Goal: Information Seeking & Learning: Learn about a topic

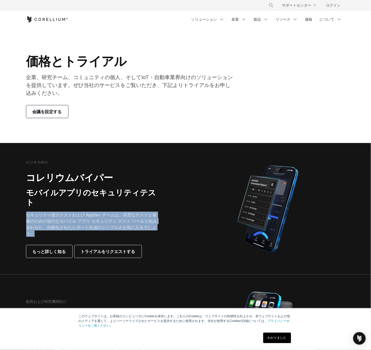
drag, startPoint x: 99, startPoint y: 216, endPoint x: 24, endPoint y: 205, distance: 75.8
click at [24, 205] on div "ビジネス向け コレリウムバイパー モバイルアプリのセキュリティテスト セキュリティ侵入テストおよび AppSec チームは、高度なテストと修復のための強力なモ…" at bounding box center [103, 209] width 165 height 98
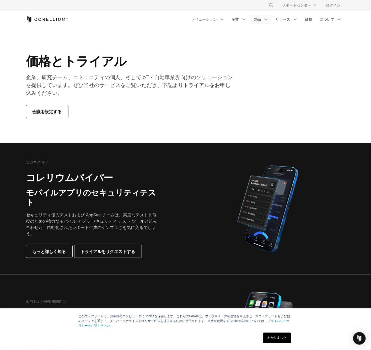
click at [269, 20] on icon "ナビゲーションメニュー" at bounding box center [265, 19] width 5 height 5
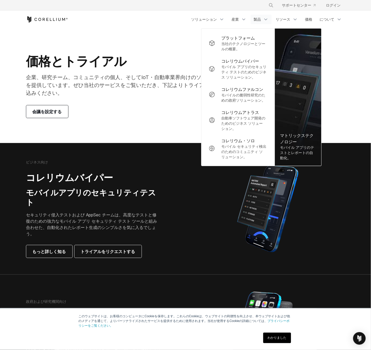
click at [358, 48] on section "価格とトライアル 企業、研究チーム、コミュニティの個人、そしてIoT・自動車業界向けのソリューションを提供しています。ぜひ当社のサービスをご覧いただき、下記よ…" at bounding box center [185, 85] width 371 height 115
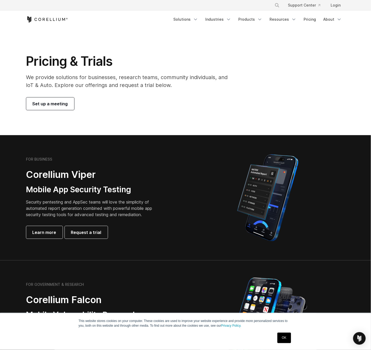
click at [229, 41] on section "Pricing & Trials We provide solutions for businesses, research teams, community…" at bounding box center [185, 81] width 371 height 107
click at [232, 22] on link "Industries" at bounding box center [218, 19] width 32 height 9
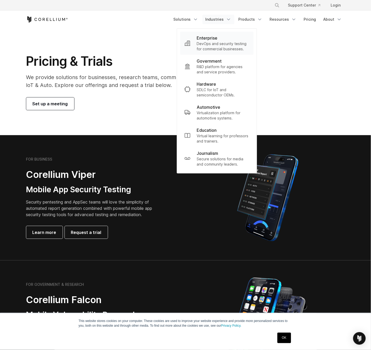
click at [225, 47] on p "DevOps and security testing for commercial businesses." at bounding box center [223, 46] width 52 height 10
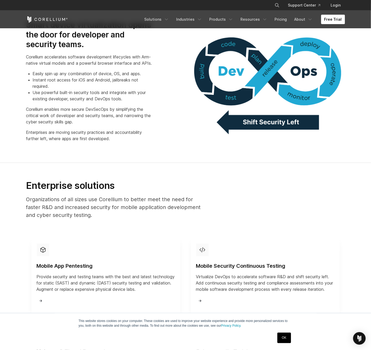
scroll to position [554, 0]
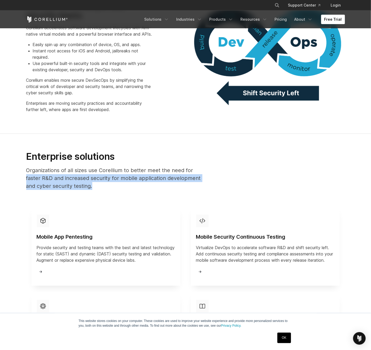
drag, startPoint x: 54, startPoint y: 191, endPoint x: 15, endPoint y: 188, distance: 39.5
click at [6, 188] on section "Enterprise solutions Organizations of all sizes use Corellium to better meet th…" at bounding box center [185, 268] width 371 height 268
click at [143, 194] on div "Enterprise solutions Organizations of all sizes use Corellium to better meet th…" at bounding box center [115, 173] width 189 height 44
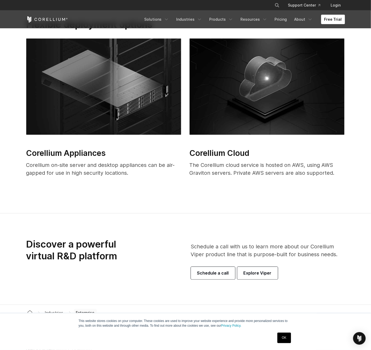
scroll to position [1340, 0]
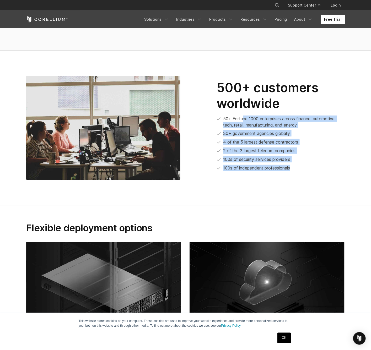
drag, startPoint x: 316, startPoint y: 182, endPoint x: 233, endPoint y: 128, distance: 99.0
click at [235, 128] on div "500+ customers worldwide 50+ Fortune 1000 enterprises across finance, automotiv…" at bounding box center [268, 128] width 165 height 96
click at [177, 206] on section "500+ customers worldwide 50+ Fortune 1000 enterprises across finance, automotiv…" at bounding box center [185, 128] width 371 height 155
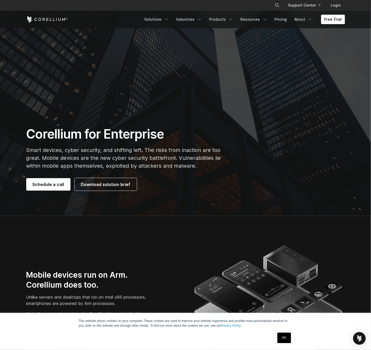
scroll to position [0, 0]
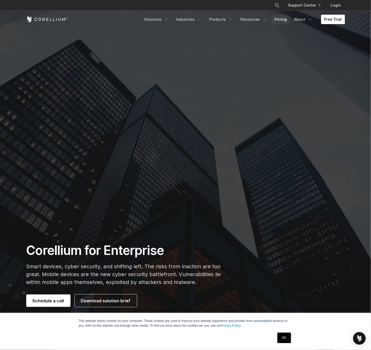
click at [289, 19] on link "Pricing" at bounding box center [281, 19] width 19 height 9
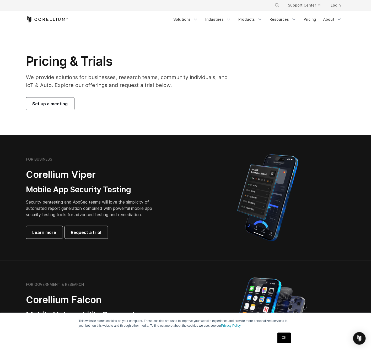
drag, startPoint x: 165, startPoint y: 218, endPoint x: 19, endPoint y: 199, distance: 147.6
click at [19, 199] on section "FOR BUSINESS Corellium Viper Mobile App Security Testing Security pentesting an…" at bounding box center [185, 197] width 371 height 125
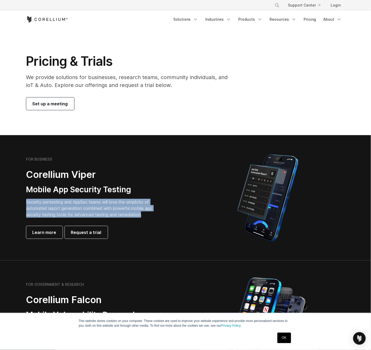
drag, startPoint x: 19, startPoint y: 199, endPoint x: 140, endPoint y: 218, distance: 122.1
click at [140, 218] on section "FOR BUSINESS Corellium Viper Mobile App Security Testing Security pentesting an…" at bounding box center [185, 197] width 371 height 125
click at [140, 218] on p "Security pentesting and AppSec teams will love the simplicity of automated repo…" at bounding box center [93, 208] width 134 height 19
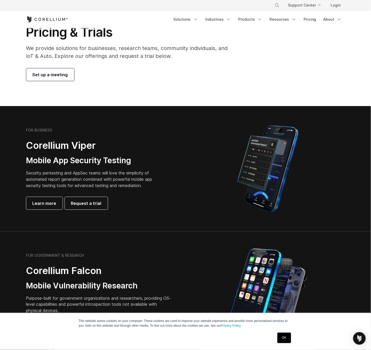
scroll to position [116, 0]
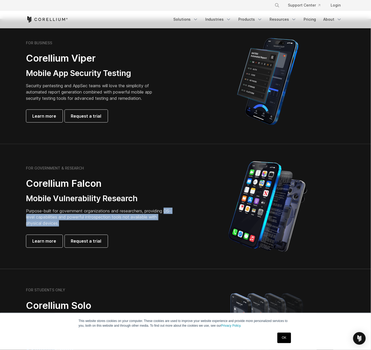
drag, startPoint x: 181, startPoint y: 222, endPoint x: 18, endPoint y: 216, distance: 163.5
click at [18, 216] on section "FOR GOVERNMENT & RESEARCH Corellium Falcon Mobile Vulnerability Research Purpos…" at bounding box center [185, 206] width 371 height 125
drag, startPoint x: 22, startPoint y: 213, endPoint x: 87, endPoint y: 226, distance: 66.9
click at [87, 226] on div "FOR GOVERNMENT & RESEARCH Corellium Falcon Mobile Vulnerability Research Purpos…" at bounding box center [103, 207] width 165 height 82
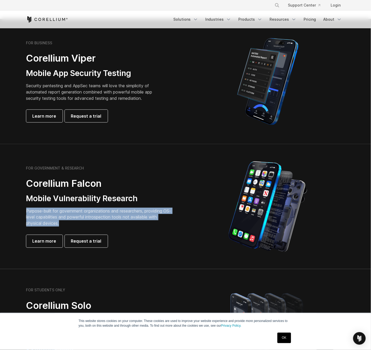
click at [87, 226] on p "Purpose-built for government organizations and researchers, providing OS-level …" at bounding box center [99, 217] width 147 height 19
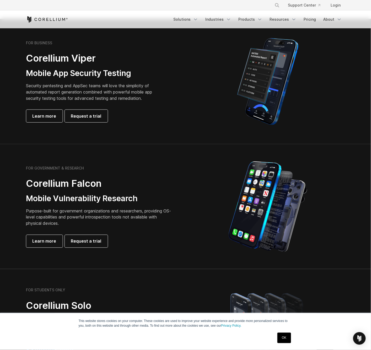
scroll to position [204, 0]
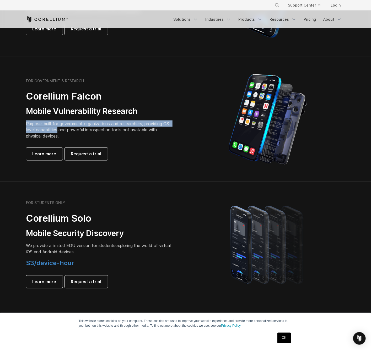
drag, startPoint x: 32, startPoint y: 124, endPoint x: 22, endPoint y: 122, distance: 10.7
click at [22, 122] on div "FOR GOVERNMENT & RESEARCH Corellium Falcon Mobile Vulnerability Research Purpos…" at bounding box center [103, 120] width 165 height 82
drag, startPoint x: 51, startPoint y: 129, endPoint x: 87, endPoint y: 132, distance: 36.3
click at [87, 132] on div "FOR GOVERNMENT & RESEARCH Corellium Falcon Mobile Vulnerability Research Purpos…" at bounding box center [103, 120] width 165 height 82
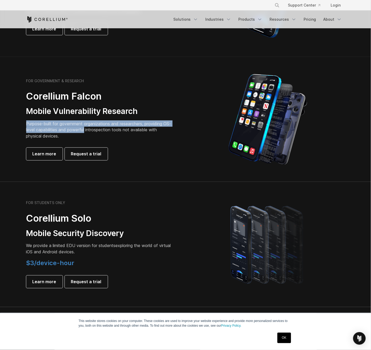
click at [87, 132] on p "Purpose-built for government organizations and researchers, providing OS-level …" at bounding box center [99, 130] width 147 height 19
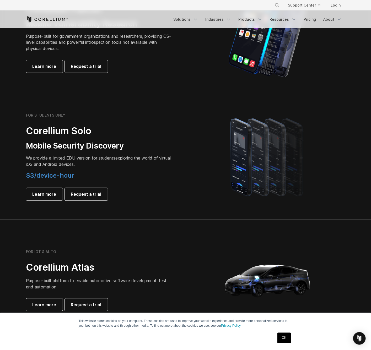
scroll to position [233, 0]
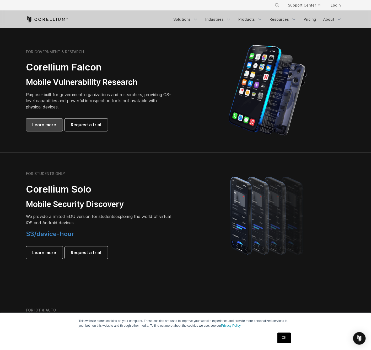
click at [34, 125] on span "Learn more" at bounding box center [45, 125] width 24 height 6
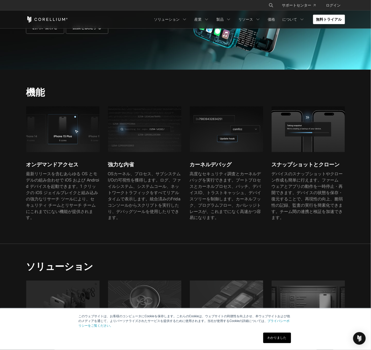
scroll to position [146, 0]
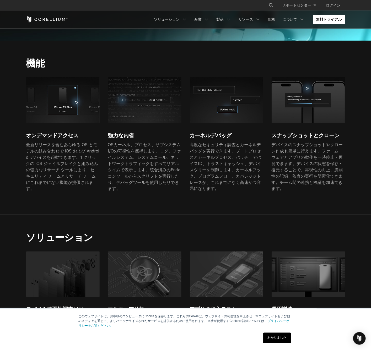
drag, startPoint x: 74, startPoint y: 181, endPoint x: 33, endPoint y: 158, distance: 47.0
click at [31, 143] on div "オンデマンドアクセス 最新リリースを含むあらゆる OS とモデルの組み合わせで iOS および Android デバイスを起動できます。1 クリックの iOS…" at bounding box center [62, 137] width 73 height 121
click at [60, 193] on section "機能 オンデマンドアクセス 最新リリースを含むあらゆる OS とモデルの組み合わせで iOS および Android デバイスを起動できます。1 クリックの …" at bounding box center [185, 128] width 371 height 174
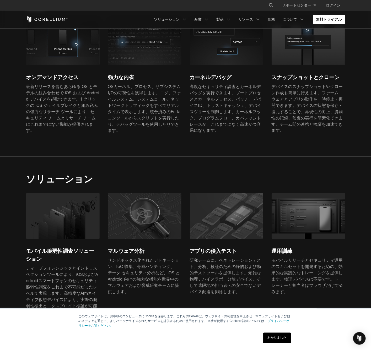
drag, startPoint x: 104, startPoint y: 251, endPoint x: 131, endPoint y: 269, distance: 33.1
click at [121, 266] on div "モバイル脆弱性調査ソリューション ディープフォレンジックとイントロスペクションツールにより、iOSおよびAndroidスマートフォンのセキュリティ脆弱性調査を…" at bounding box center [189, 258] width 327 height 128
drag, startPoint x: 247, startPoint y: 270, endPoint x: 197, endPoint y: 248, distance: 54.3
click at [197, 258] on div "研究チームに、ペネトレーションテスト、分析、検証のための静的および動的テストツールを提供します。煩雑な物理デバイスラボ、分散デバイス、そして遠隔地の担当者への…" at bounding box center [226, 277] width 73 height 38
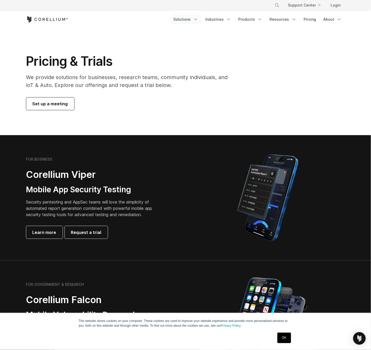
click at [198, 22] on icon "Navigation Menu" at bounding box center [195, 19] width 5 height 5
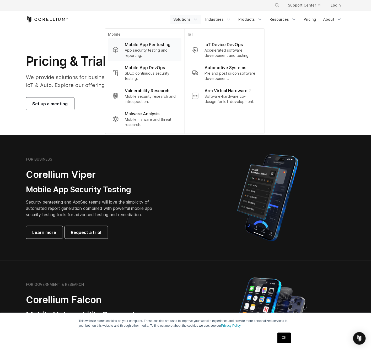
click at [146, 52] on p "App security testing and reporting." at bounding box center [151, 53] width 52 height 10
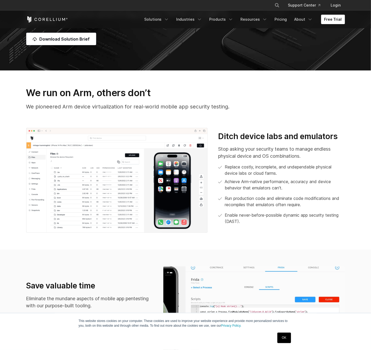
scroll to position [262, 0]
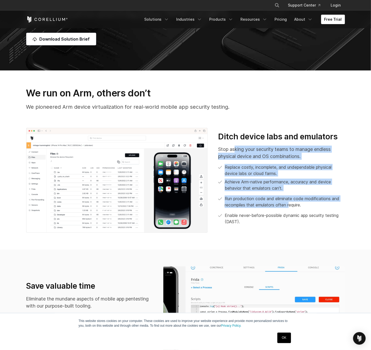
drag, startPoint x: 277, startPoint y: 195, endPoint x: 293, endPoint y: 210, distance: 21.5
click at [293, 210] on div "Stop asking your security teams to manage endless physical device and OS combin…" at bounding box center [281, 185] width 127 height 79
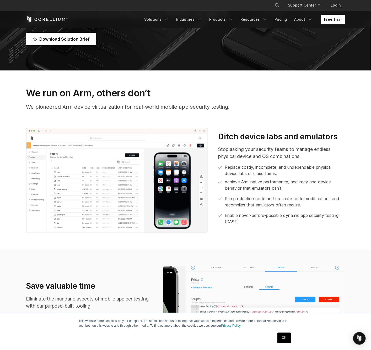
click at [279, 231] on div "Ditch device labs and emulators Stop asking your security teams to manage endle…" at bounding box center [185, 180] width 329 height 105
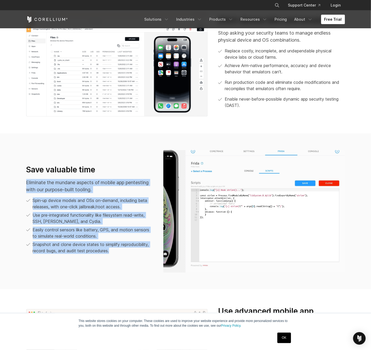
drag, startPoint x: 117, startPoint y: 255, endPoint x: 27, endPoint y: 184, distance: 114.9
click at [27, 184] on div "Save valuable time Eliminate the mundane aspects of mobile app pentesting with …" at bounding box center [89, 211] width 137 height 93
click at [27, 184] on p "Eliminate the mundane aspects of mobile app pentesting with our purpose-built t…" at bounding box center [89, 186] width 127 height 14
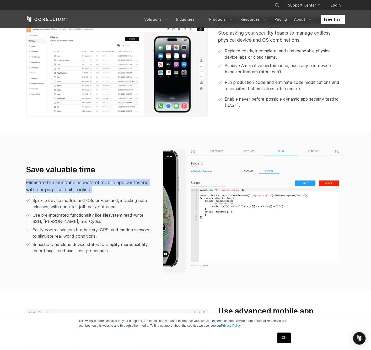
drag, startPoint x: 22, startPoint y: 180, endPoint x: 97, endPoint y: 189, distance: 75.3
click at [97, 189] on div "Save valuable time Eliminate the mundane aspects of mobile app pentesting with …" at bounding box center [89, 211] width 137 height 93
click at [97, 189] on p "Eliminate the mundane aspects of mobile app pentesting with our purpose-built t…" at bounding box center [89, 186] width 127 height 14
drag, startPoint x: 97, startPoint y: 189, endPoint x: 32, endPoint y: 184, distance: 65.5
click at [32, 184] on p "Eliminate the mundane aspects of mobile app pentesting with our purpose-built t…" at bounding box center [89, 186] width 127 height 14
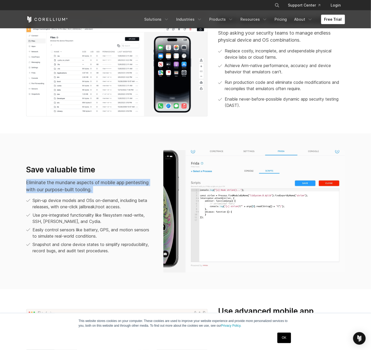
click at [32, 184] on p "Eliminate the mundane aspects of mobile app pentesting with our purpose-built t…" at bounding box center [89, 186] width 127 height 14
drag, startPoint x: 32, startPoint y: 184, endPoint x: 85, endPoint y: 192, distance: 54.0
click at [85, 191] on p "Eliminate the mundane aspects of mobile app pentesting with our purpose-built t…" at bounding box center [89, 186] width 127 height 14
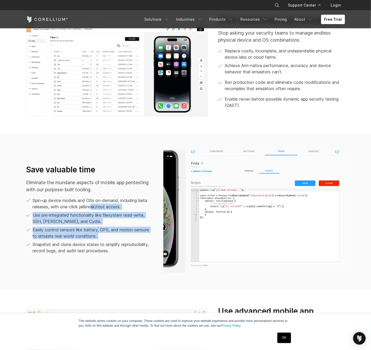
drag, startPoint x: 94, startPoint y: 209, endPoint x: 105, endPoint y: 250, distance: 42.4
click at [105, 250] on ul "Spin-up device models and OSs on-demand, including beta releases, with one-clic…" at bounding box center [89, 225] width 127 height 57
click at [106, 251] on p "Snapshot and clone device states to simplify reproducibility, record bugs, and …" at bounding box center [93, 248] width 120 height 13
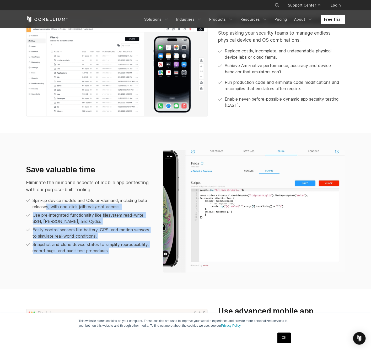
drag, startPoint x: 114, startPoint y: 260, endPoint x: 46, endPoint y: 209, distance: 85.3
click at [46, 209] on div "Save valuable time Eliminate the mundane aspects of mobile app pentesting with …" at bounding box center [185, 211] width 329 height 123
click at [46, 209] on p "Spin-up device models and OSs on-demand, including beta releases, with one-clic…" at bounding box center [93, 203] width 120 height 13
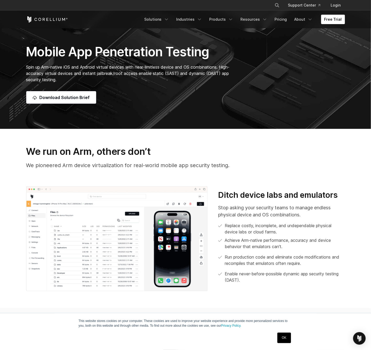
scroll to position [233, 0]
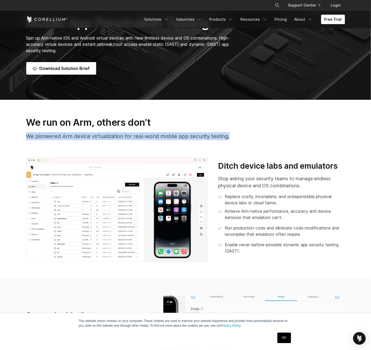
drag, startPoint x: 166, startPoint y: 140, endPoint x: 18, endPoint y: 134, distance: 148.3
click at [18, 134] on section "We run on Arm, others don’t We pioneered Arm device virtualization for real-wor…" at bounding box center [185, 189] width 371 height 179
drag, startPoint x: 18, startPoint y: 134, endPoint x: 232, endPoint y: 135, distance: 213.7
click at [228, 135] on section "We run on Arm, others don’t We pioneered Arm device virtualization for real-wor…" at bounding box center [185, 189] width 371 height 179
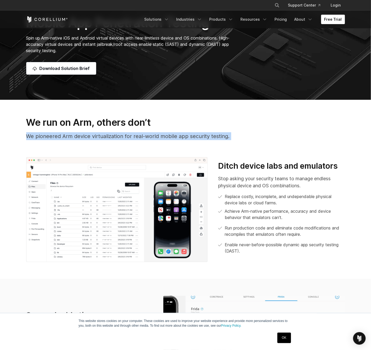
click at [238, 135] on p "We pioneered Arm device virtualization for real-world mobile app security testi…" at bounding box center [185, 136] width 319 height 8
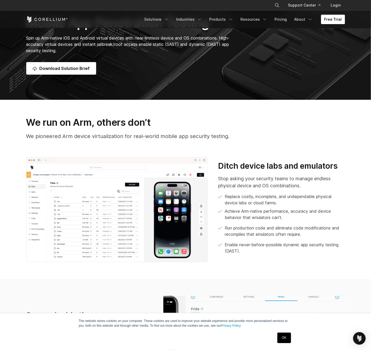
click at [328, 18] on link "Free Trial" at bounding box center [333, 19] width 24 height 9
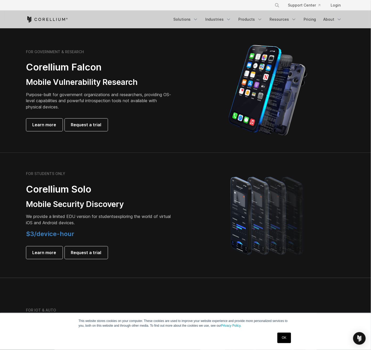
scroll to position [262, 0]
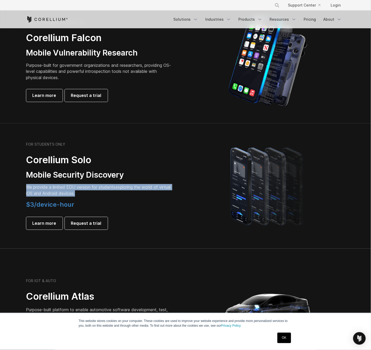
drag, startPoint x: 77, startPoint y: 193, endPoint x: 28, endPoint y: 190, distance: 50.0
click at [28, 190] on p "We provide a limited EDU version for students exploring the world of virtual iO…" at bounding box center [99, 190] width 147 height 13
click at [28, 190] on span "We provide a limited EDU version for students" at bounding box center [70, 187] width 89 height 5
drag, startPoint x: 36, startPoint y: 187, endPoint x: 92, endPoint y: 192, distance: 55.8
click at [92, 192] on p "We provide a limited EDU version for students exploring the world of virtual iO…" at bounding box center [99, 190] width 147 height 13
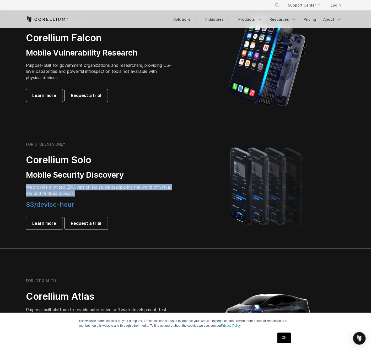
click at [92, 192] on p "We provide a limited EDU version for students exploring the world of virtual iO…" at bounding box center [99, 190] width 147 height 13
drag, startPoint x: 90, startPoint y: 192, endPoint x: 24, endPoint y: 190, distance: 65.9
click at [24, 190] on div "FOR STUDENTS ONLY Corellium Solo Mobile Security Discovery We provide a limited…" at bounding box center [103, 186] width 165 height 88
drag, startPoint x: 25, startPoint y: 189, endPoint x: 101, endPoint y: 191, distance: 76.3
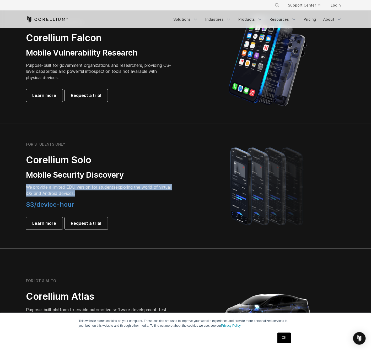
click at [101, 191] on div "FOR STUDENTS ONLY Corellium Solo Mobile Security Discovery We provide a limited…" at bounding box center [103, 186] width 165 height 88
click at [101, 192] on p "We provide a limited EDU version for students exploring the world of virtual iO…" at bounding box center [99, 190] width 147 height 13
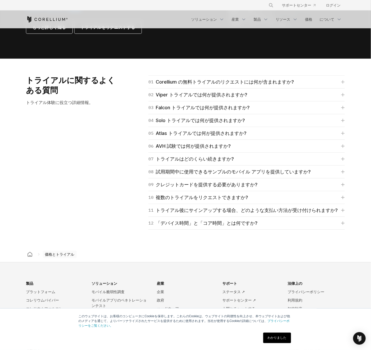
scroll to position [757, 0]
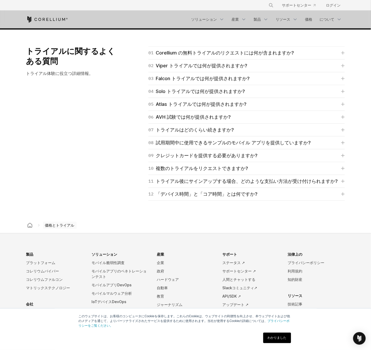
click at [301, 250] on li "法律上の プライバシーポリシー 利用規約 知的財産" at bounding box center [316, 267] width 57 height 34
click at [298, 250] on li "法律上の プライバシーポリシー 利用規約 知的財産" at bounding box center [316, 267] width 57 height 34
click at [299, 261] on font "プライバシーポリシー" at bounding box center [306, 263] width 37 height 4
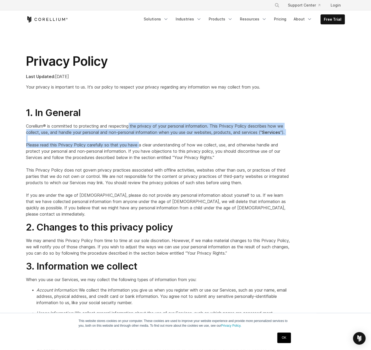
drag, startPoint x: 132, startPoint y: 131, endPoint x: 172, endPoint y: 196, distance: 76.1
click at [169, 193] on p "Corellium® is committed to protecting and respecting the privacy of your person…" at bounding box center [158, 170] width 264 height 94
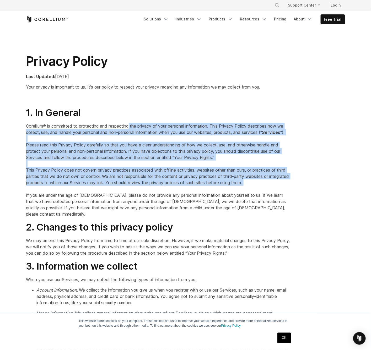
click at [246, 215] on p "Corellium® is committed to protecting and respecting the privacy of your person…" at bounding box center [158, 170] width 264 height 94
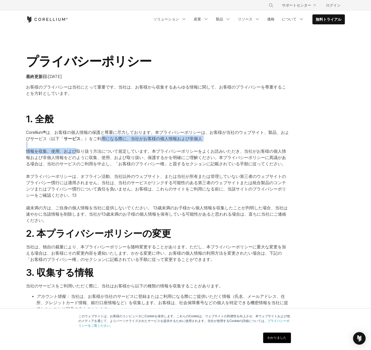
drag, startPoint x: 70, startPoint y: 142, endPoint x: 161, endPoint y: 173, distance: 96.4
click at [151, 170] on p "Corellium®は、お客様の個人情報の保護と尊重に尽力しております。本プライバシーポリシーは、お客様が当社のウェブサイト、製品、およびサービス（以下「 サ…" at bounding box center [158, 176] width 264 height 94
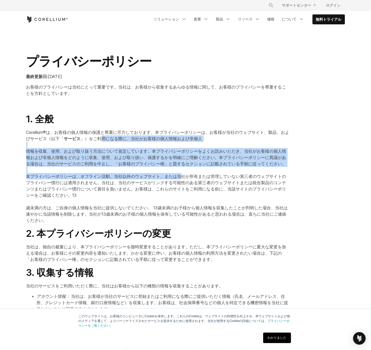
click at [192, 180] on p "Corellium®は、お客様の個人情報の保護と尊重に尽力しております。本プライバシーポリシーは、お客様が当社のウェブサイト、製品、およびサービス（以下「 サ…" at bounding box center [158, 176] width 264 height 94
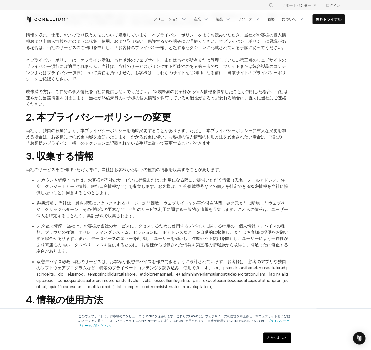
scroll to position [262, 0]
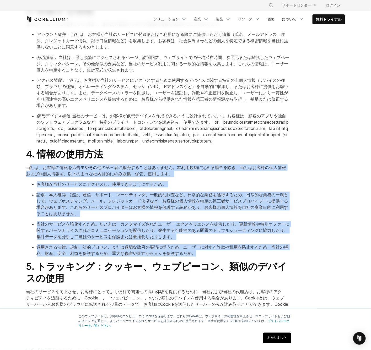
drag, startPoint x: 189, startPoint y: 229, endPoint x: 29, endPoint y: 150, distance: 178.0
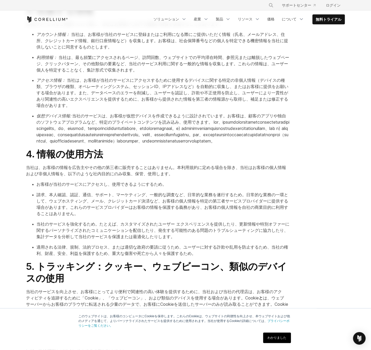
click at [27, 165] on font "当社は、お客様の情報を広告主やその他の第三者に販売することはありません。本利用規約に定める場合を除き、当社はお客様の個人情報および非個人情報を、以下のような社…" at bounding box center [156, 171] width 260 height 12
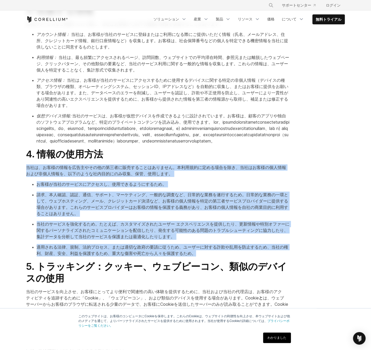
drag, startPoint x: 27, startPoint y: 149, endPoint x: 184, endPoint y: 228, distance: 176.2
click at [184, 244] on p "適用される法律、規制、法的プロセス、または適切な政府の要請に従うため、ユーザーに対する詐欺や乱用を防止するため、当社の権利、財産、安全、利益を保護するため、重…" at bounding box center [164, 250] width 254 height 13
drag, startPoint x: 148, startPoint y: 227, endPoint x: 50, endPoint y: 141, distance: 130.6
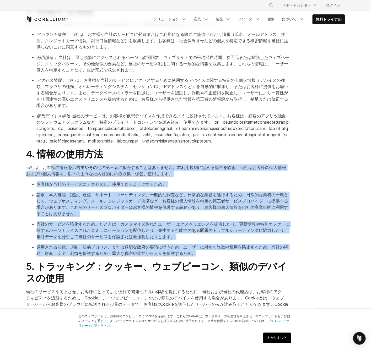
click at [171, 219] on ul "お客様が当社のサービスにアクセスし、使用できるようにするため。 請求、本人確認、認証、通信、サポート、マーケティング、一般的な調査など、日常的な業務を遂行する…" at bounding box center [158, 219] width 264 height 76
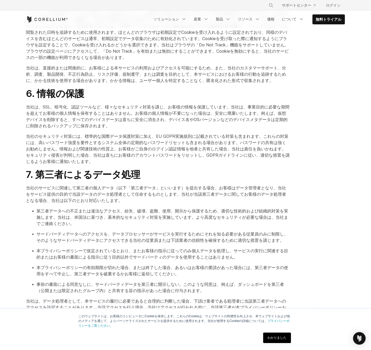
scroll to position [583, 0]
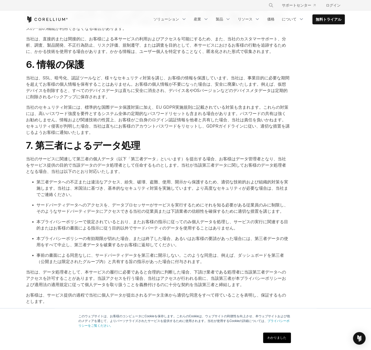
drag, startPoint x: 67, startPoint y: 239, endPoint x: 157, endPoint y: 253, distance: 90.8
click at [155, 253] on div "1. 全般 Corellium®は、お客様の個人情報の保護と尊重に尽力しております。本プライバシーポリシーは、お客様が当社のウェブサイト、製品、およびサービス…" at bounding box center [158, 214] width 275 height 1367
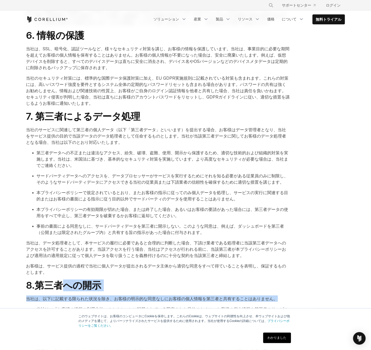
scroll to position [641, 0]
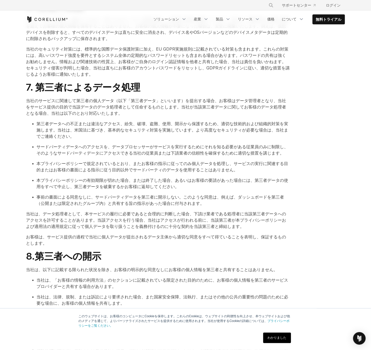
click at [134, 294] on p "当社は、法律、規制、または訴訟により要求された場合、また国家安全保障、法執行、またはその他の公共の重要性の問題のために必要な場合に、お客様の個人情報を共有しま…" at bounding box center [164, 300] width 254 height 13
drag, startPoint x: 60, startPoint y: 221, endPoint x: 136, endPoint y: 252, distance: 82.0
click at [122, 277] on ul "当社は、「お客様の情報の利用方法」のセクションに記載されている限定された目的のために、お客様の個人情報を第三者のサービスプロバイダーと共有する場合があります。…" at bounding box center [158, 318] width 264 height 82
click at [137, 311] on font "当社は、不正行為防止およびリスク評価、カスタマーサービス、ターゲット広告の配信、お支払いまたは返金の円滑化のために、公的政府データベース（ただしこれらに限定さ…" at bounding box center [163, 326] width 252 height 30
drag, startPoint x: 154, startPoint y: 258, endPoint x: 43, endPoint y: 224, distance: 116.0
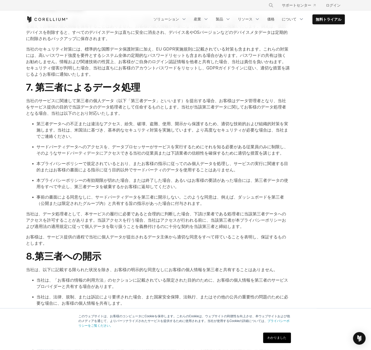
click at [43, 277] on ul "当社は、「お客様の情報の利用方法」のセクションに記載されている限定された目的のために、お客様の個人情報を第三者のサービスプロバイダーと共有する場合があります。…" at bounding box center [158, 318] width 264 height 82
click at [43, 294] on font "当社は、法律、規制、または訴訟により要求された場合、また国家安全保障、法執行、またはその他の公共の重要性の問題のために必要な場合に、お客様の個人情報を共有しま…" at bounding box center [163, 300] width 252 height 12
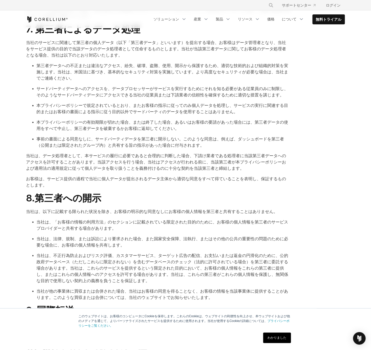
scroll to position [728, 0]
